Goal: Transaction & Acquisition: Book appointment/travel/reservation

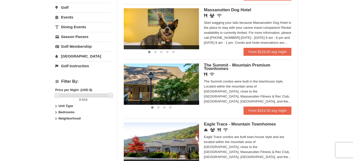
scroll to position [150, 0]
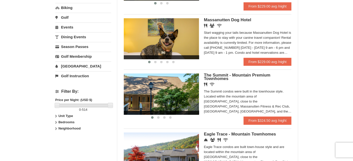
click at [71, 65] on link "[GEOGRAPHIC_DATA]" at bounding box center [83, 66] width 56 height 9
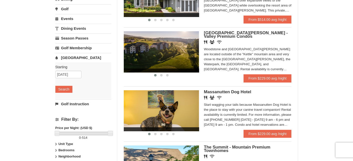
scroll to position [70, 0]
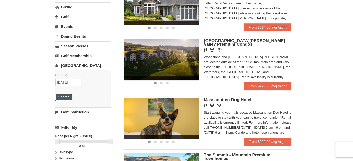
click at [61, 97] on button "Search" at bounding box center [63, 97] width 17 height 7
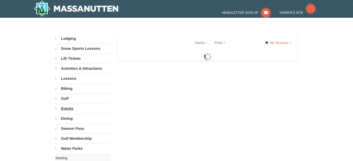
select select "10"
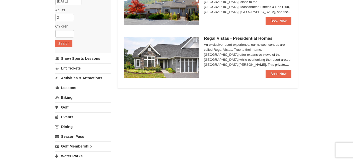
scroll to position [69, 0]
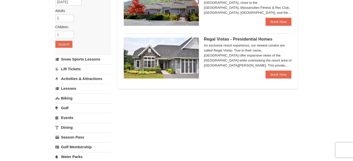
select select "10"
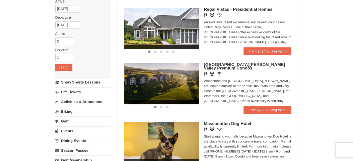
scroll to position [50, 0]
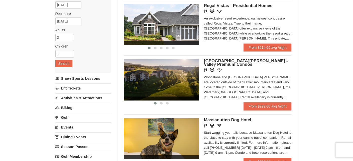
click at [212, 62] on span "[GEOGRAPHIC_DATA][PERSON_NAME] - Valley Premium Condos" at bounding box center [246, 63] width 84 height 8
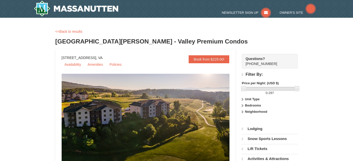
select select "10"
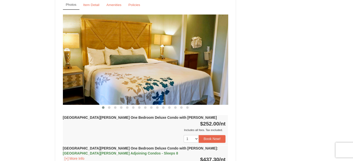
scroll to position [401, 0]
click at [151, 57] on img at bounding box center [145, 60] width 165 height 90
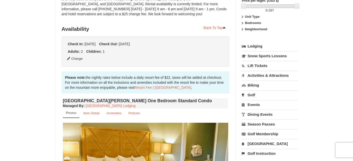
scroll to position [100, 0]
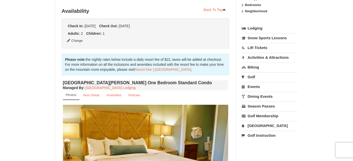
click at [71, 96] on small "Photos" at bounding box center [71, 95] width 11 height 4
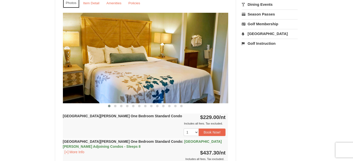
scroll to position [226, 0]
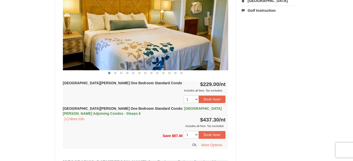
click at [170, 108] on span "Casa de Campo Adjoining Condos - Sleeps 8" at bounding box center [142, 111] width 159 height 9
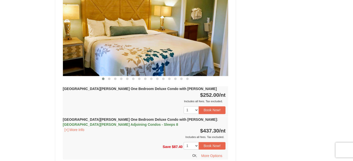
scroll to position [551, 0]
